Goal: Information Seeking & Learning: Learn about a topic

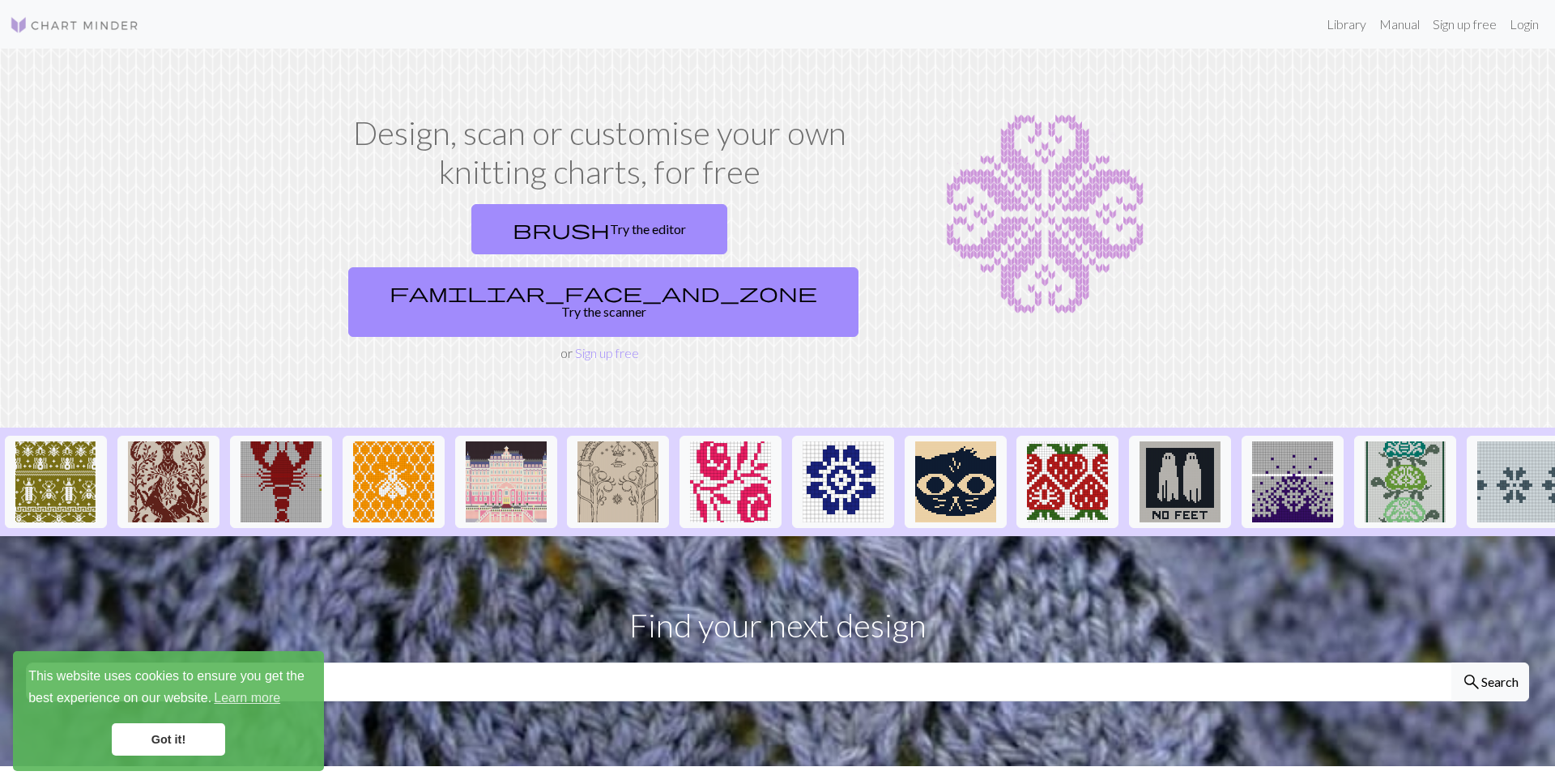
scroll to position [266, 0]
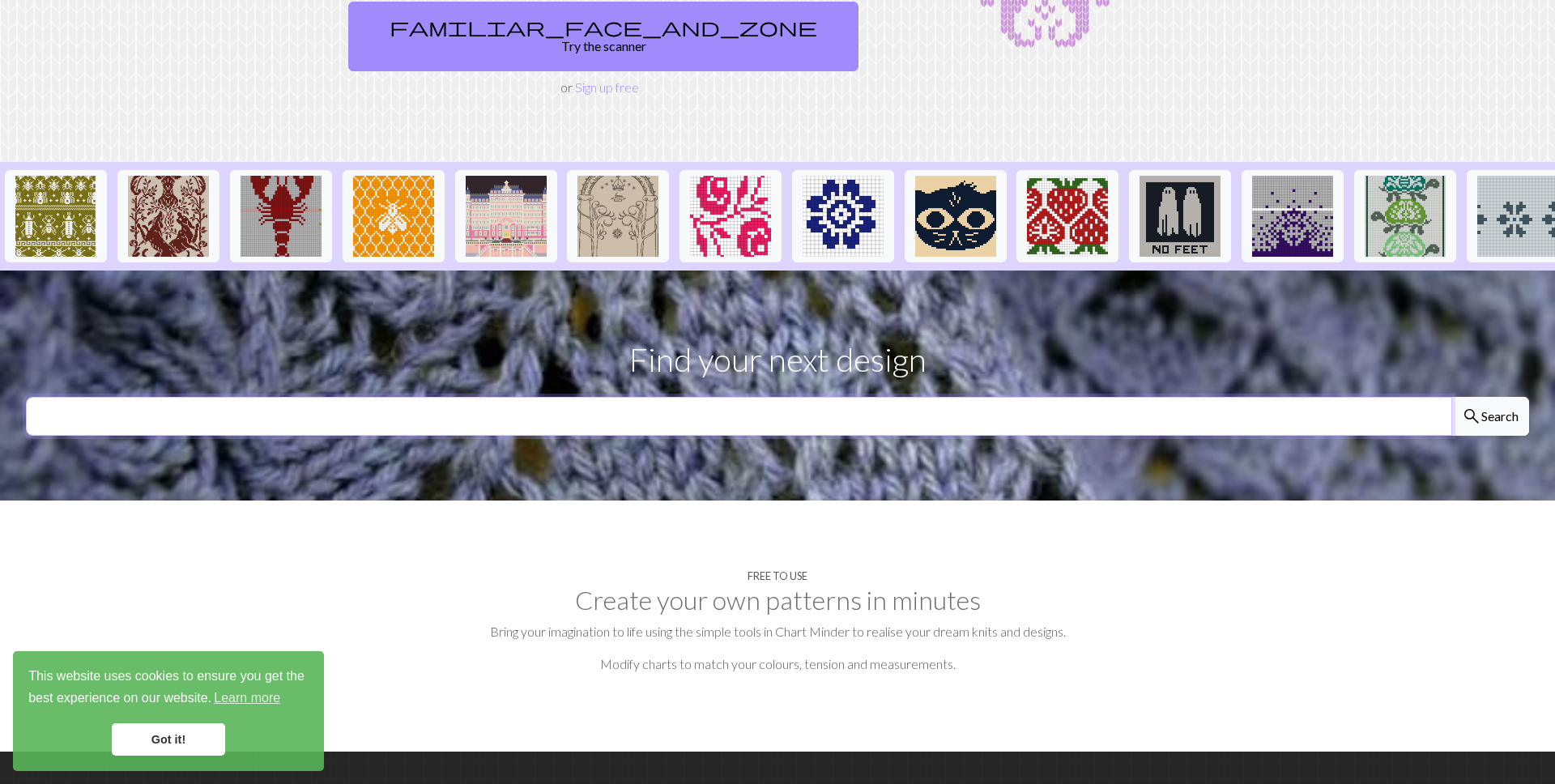
click at [648, 396] on input "text" at bounding box center [739, 415] width 1426 height 39
type input "birds"
click at [1451, 396] on button "search Search" at bounding box center [1490, 415] width 78 height 39
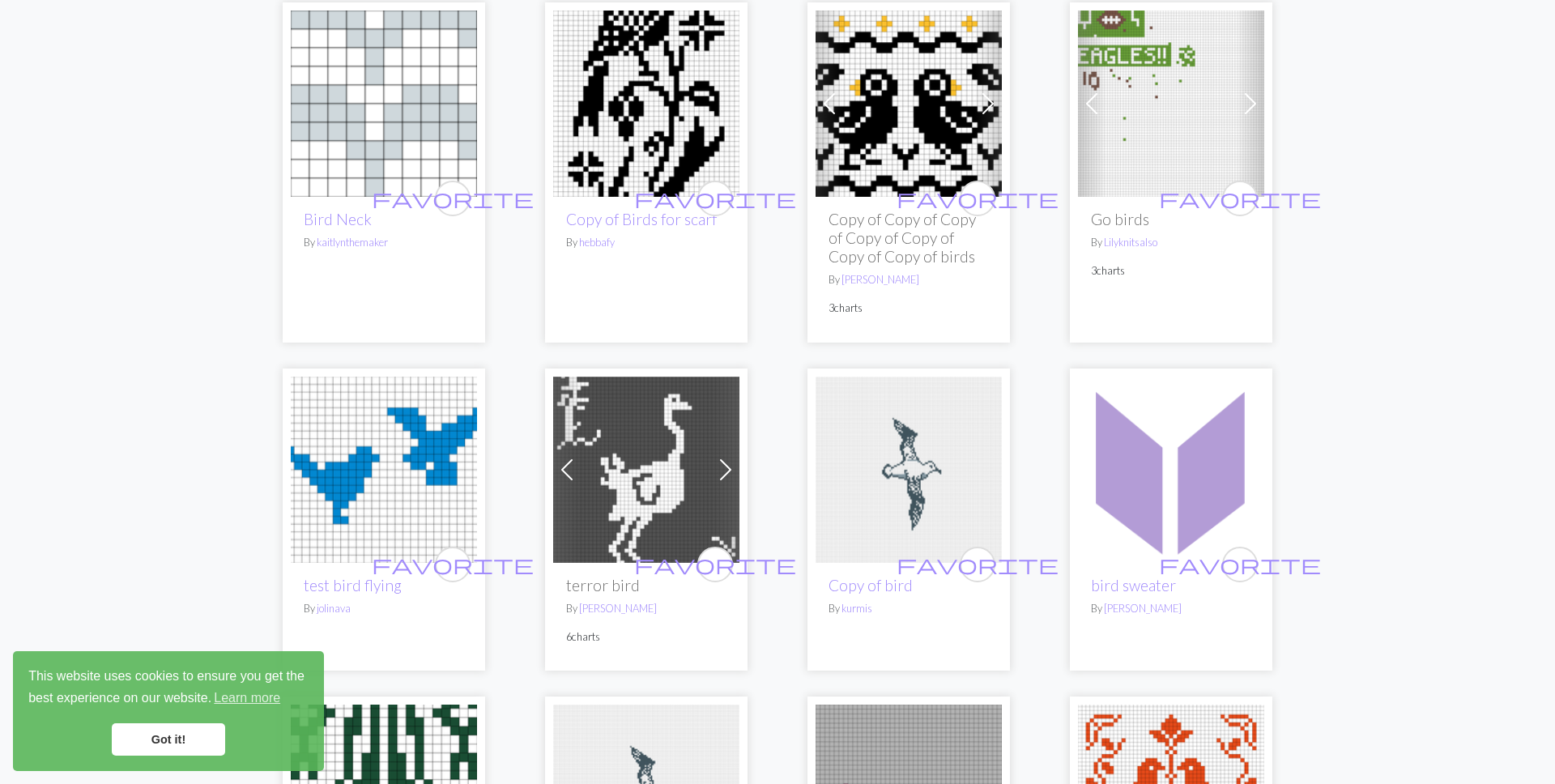
scroll to position [146, 0]
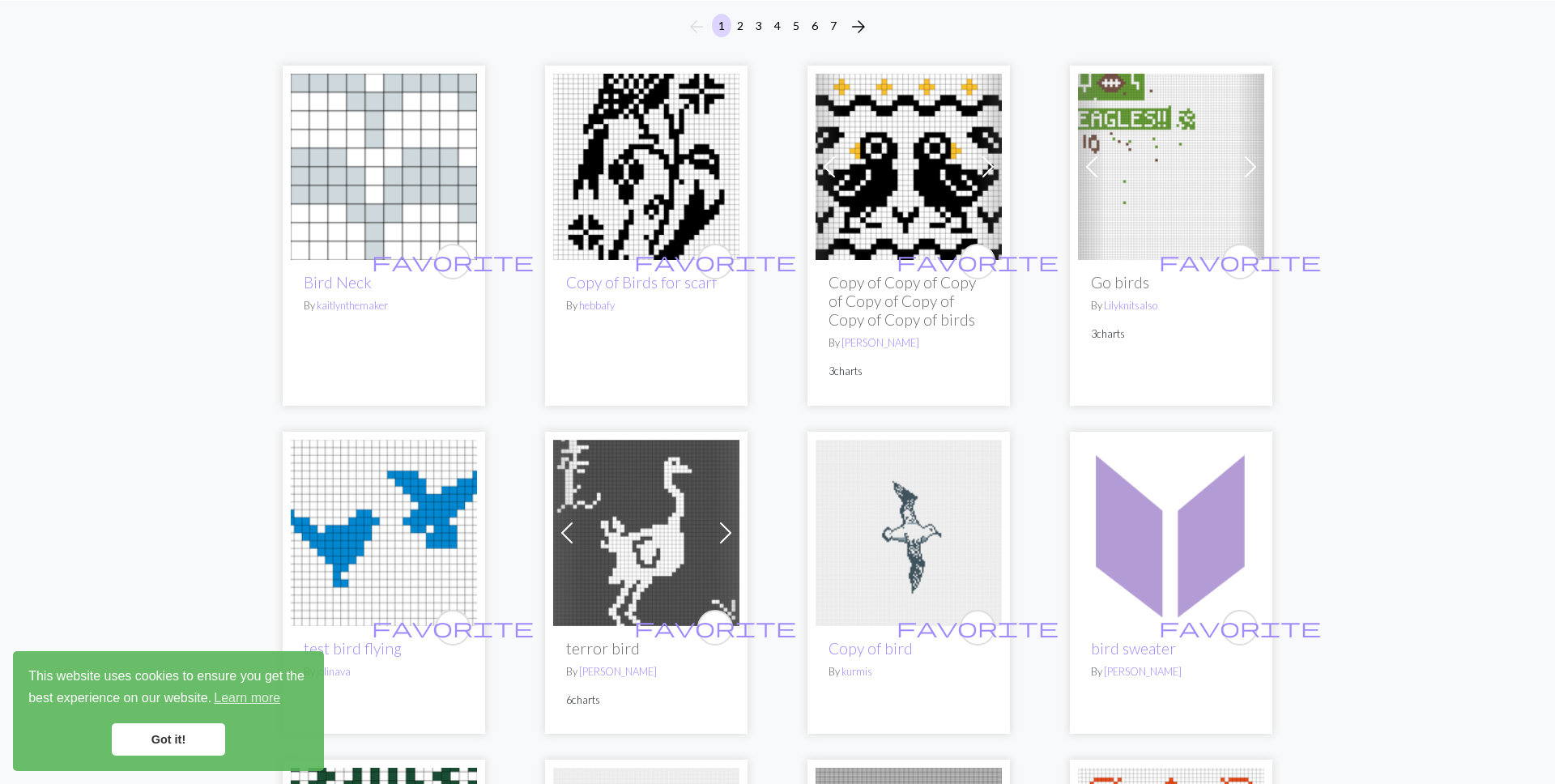
click at [656, 168] on img at bounding box center [646, 166] width 186 height 186
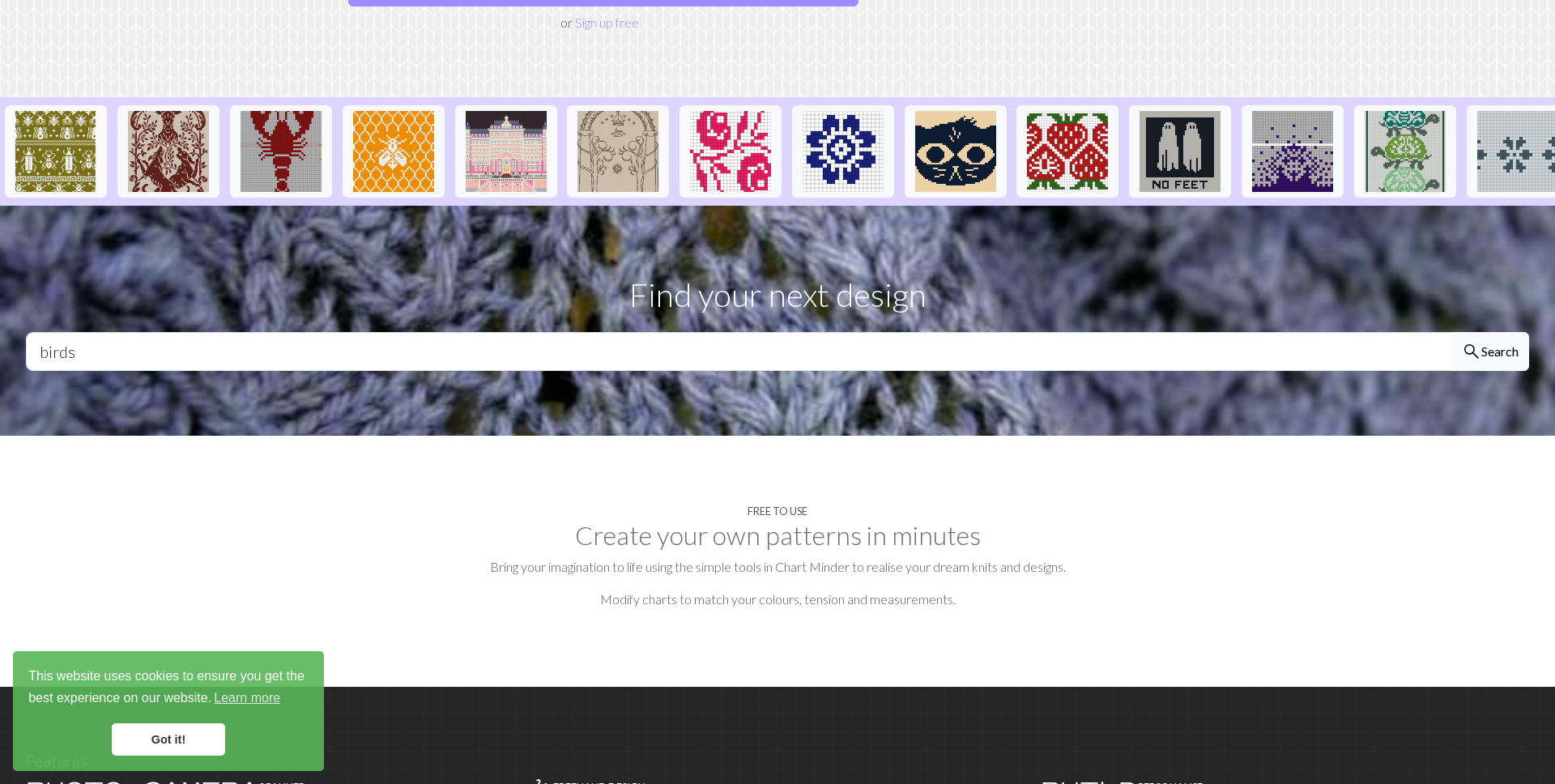
scroll to position [541, 0]
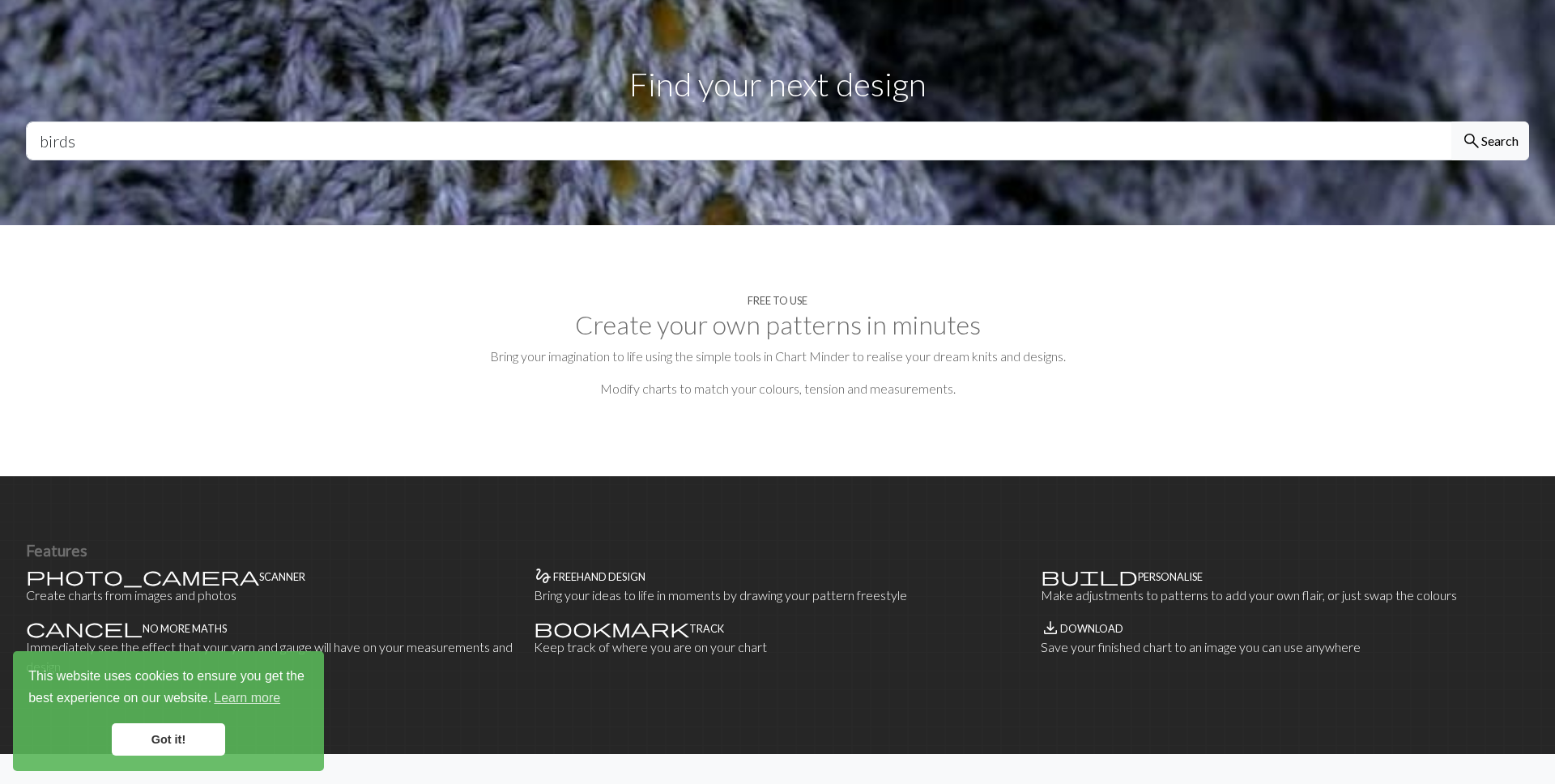
click at [503, 346] on p "Bring your imagination to life using the simple tools in Chart Minder to realis…" at bounding box center [777, 356] width 1503 height 20
